Goal: Navigation & Orientation: Find specific page/section

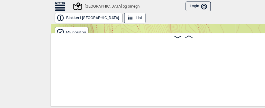
scroll to position [0, 4309]
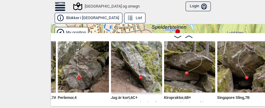
click at [88, 76] on img at bounding box center [83, 66] width 51 height 51
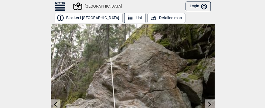
click at [207, 104] on link at bounding box center [209, 105] width 9 height 10
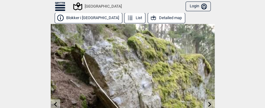
click at [207, 103] on link at bounding box center [209, 105] width 9 height 10
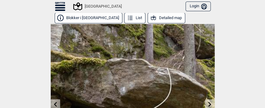
click at [207, 103] on link at bounding box center [209, 105] width 9 height 10
